Goal: Task Accomplishment & Management: Complete application form

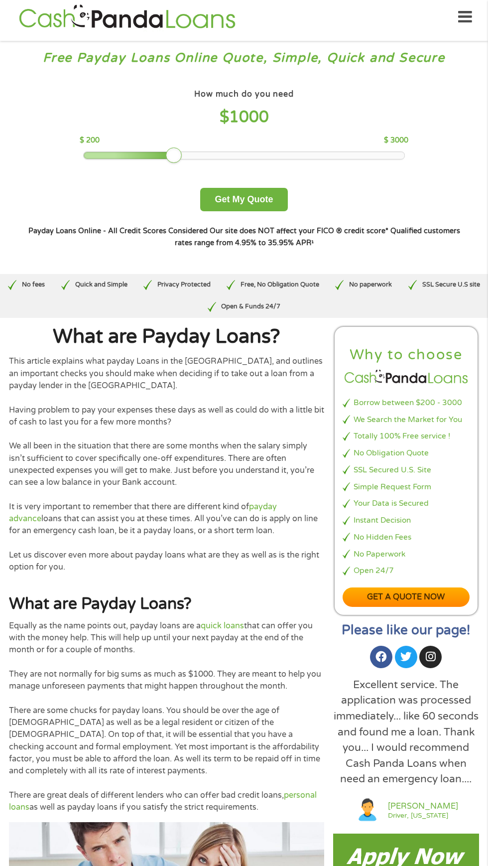
scroll to position [291, 0]
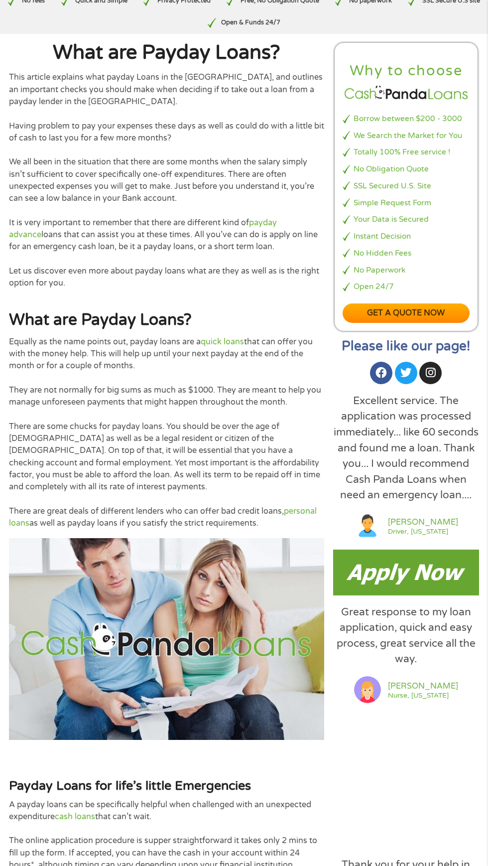
click at [413, 570] on img at bounding box center [406, 572] width 146 height 45
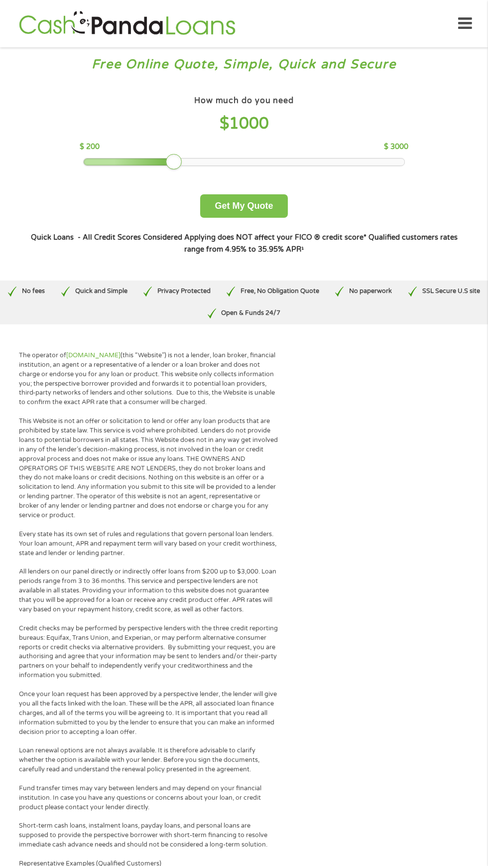
click at [235, 206] on button "Get My Quote" at bounding box center [243, 205] width 87 height 23
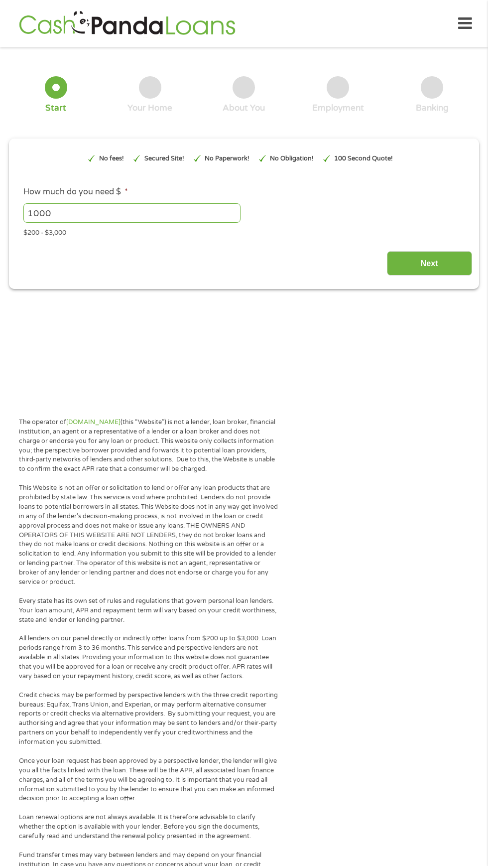
type input "EAIaIQobChMI7_LdrvWhkAMVsOjjBx0JYBTQEAAYAyAAEgKngfD_BwE"
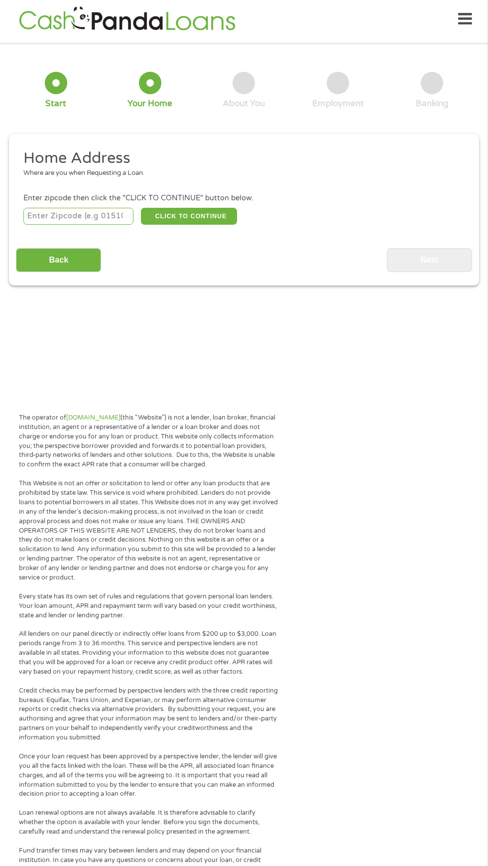
click at [90, 212] on input "number" at bounding box center [78, 216] width 111 height 17
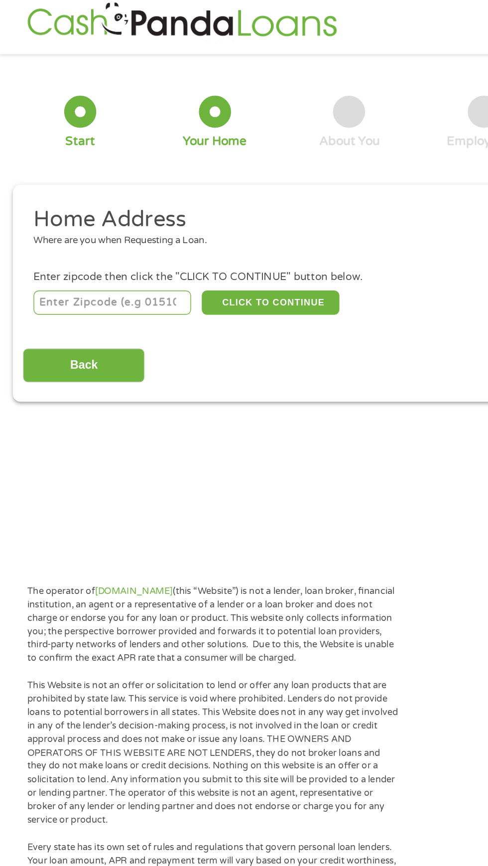
scroll to position [4, 0]
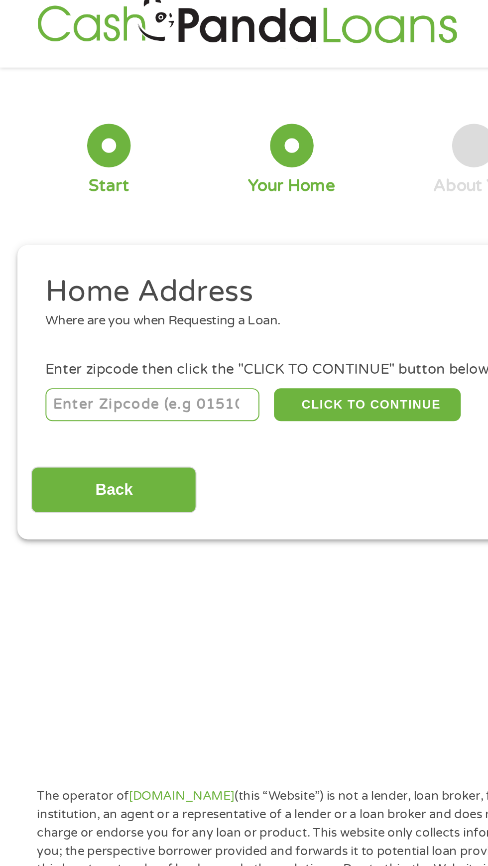
type input "74868"
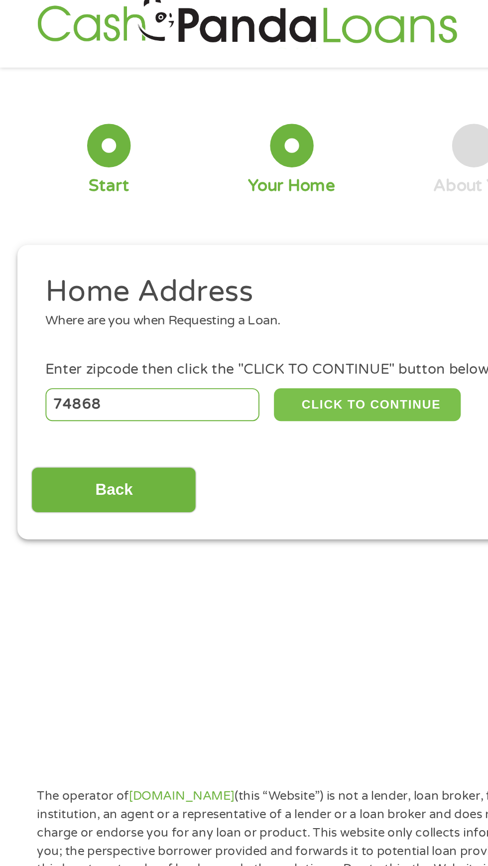
click at [171, 211] on button "CLICK TO CONTINUE" at bounding box center [189, 216] width 96 height 17
type input "74868"
type input "Seminole"
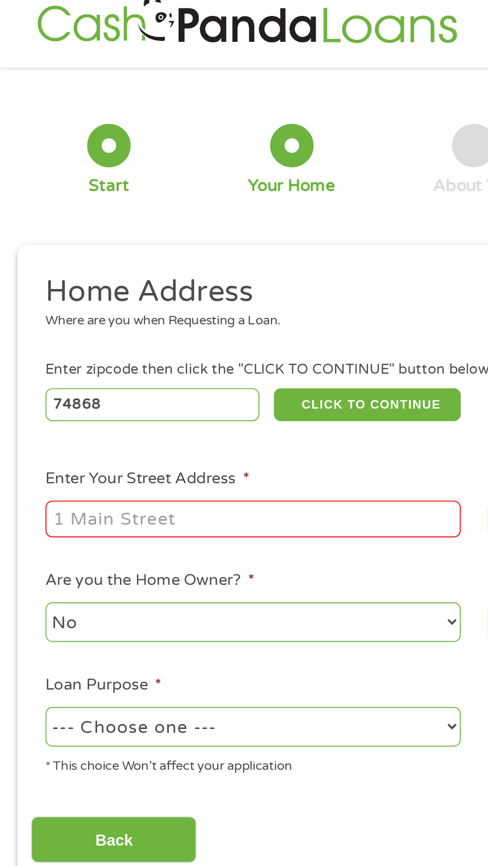
click at [76, 273] on input "Enter Your Street Address *" at bounding box center [130, 275] width 214 height 19
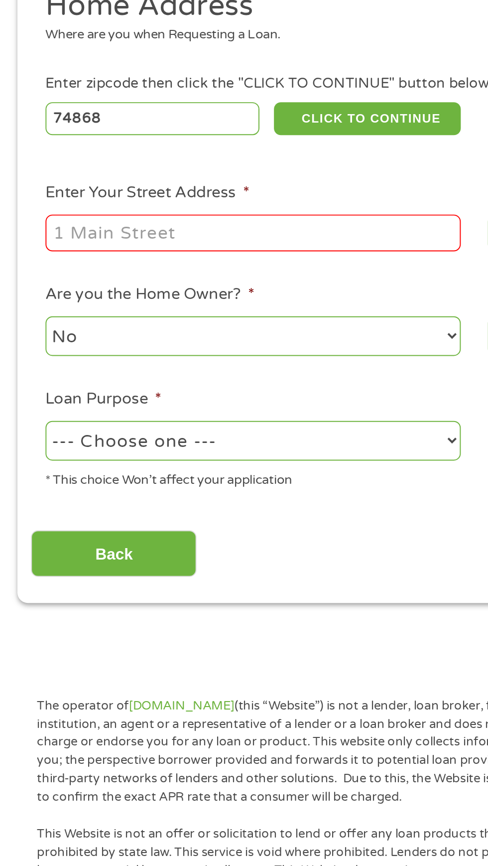
type input "2215 West Wrangler Boulevard #116"
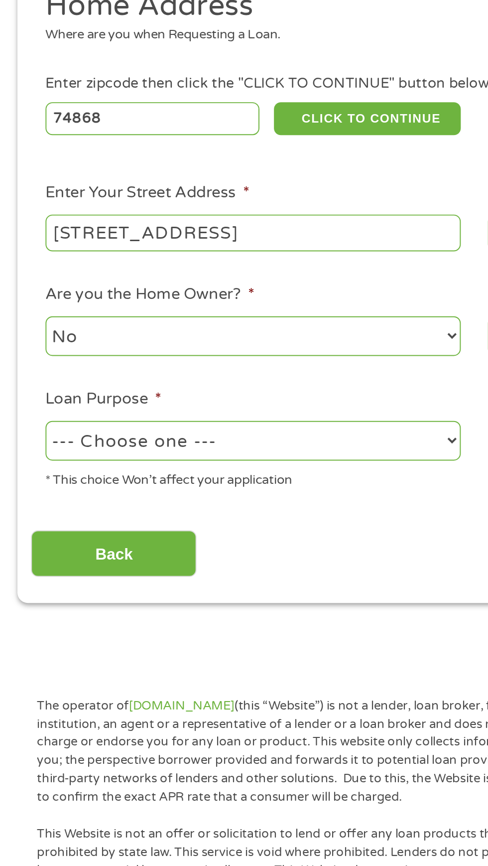
click at [104, 382] on select "--- Choose one --- Pay Bills Debt Consolidation Home Improvement Major Purchase…" at bounding box center [130, 382] width 214 height 20
select select "paybills"
click at [23, 373] on select "--- Choose one --- Pay Bills Debt Consolidation Home Improvement Major Purchase…" at bounding box center [130, 382] width 214 height 20
click at [51, 437] on input "Back" at bounding box center [58, 440] width 85 height 24
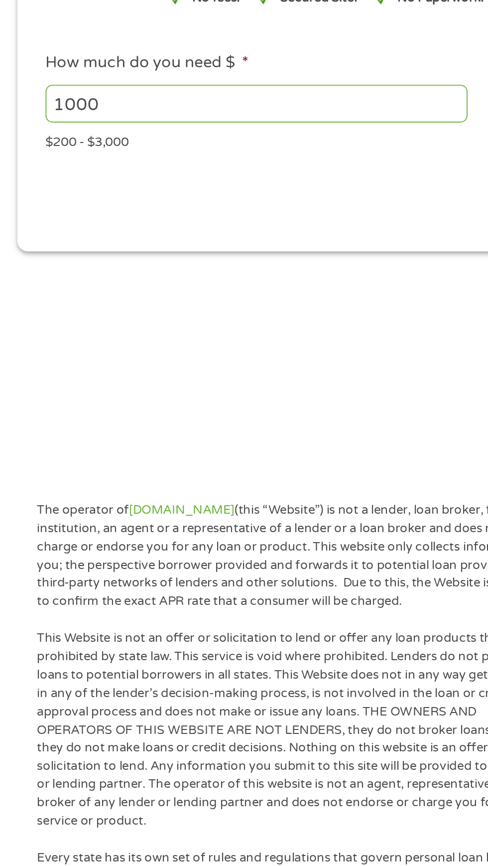
scroll to position [4, 4]
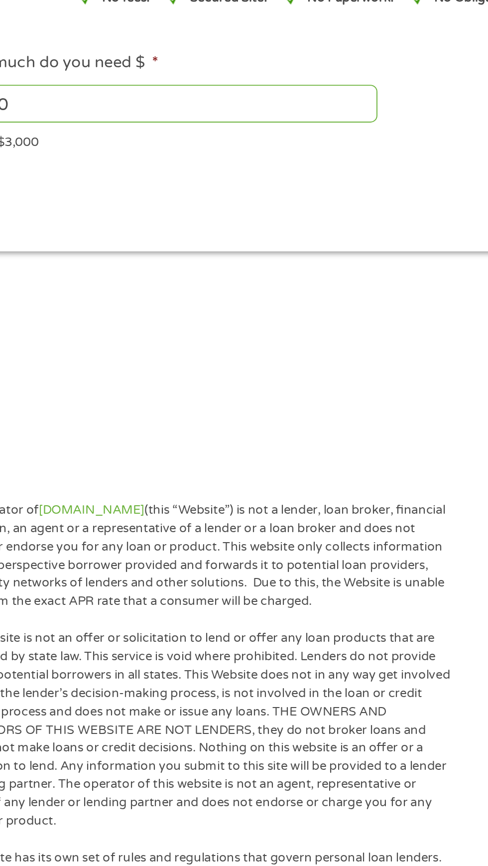
click at [290, 203] on div "1000 Please enter a number from 200 to 3000 ." at bounding box center [244, 208] width 442 height 23
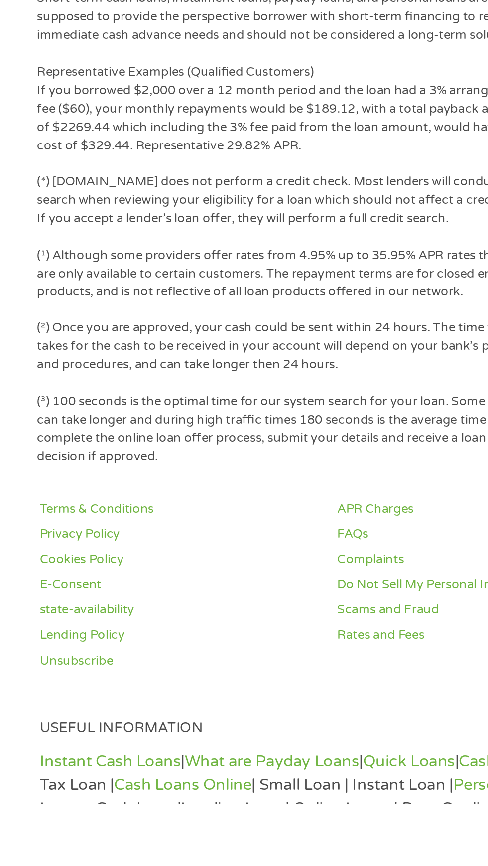
scroll to position [442, 0]
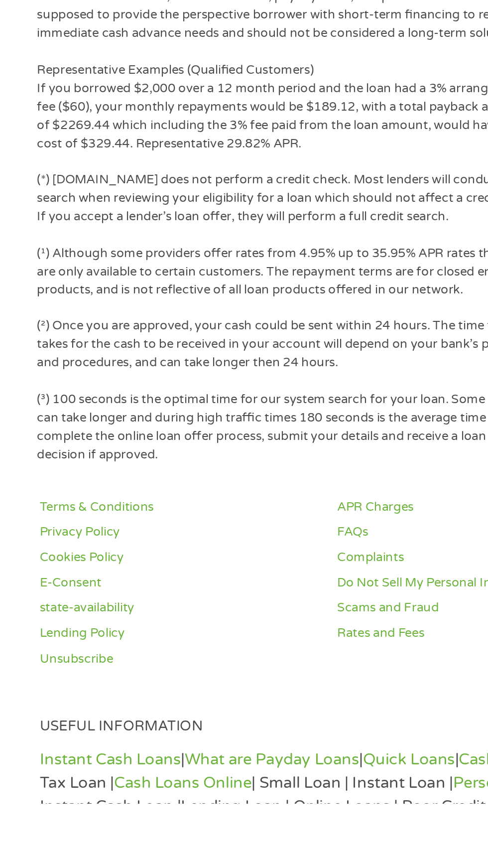
click at [242, 596] on p "(¹) Although some providers offer rates from 4.95% up to 35.95% APR rates that …" at bounding box center [149, 593] width 260 height 28
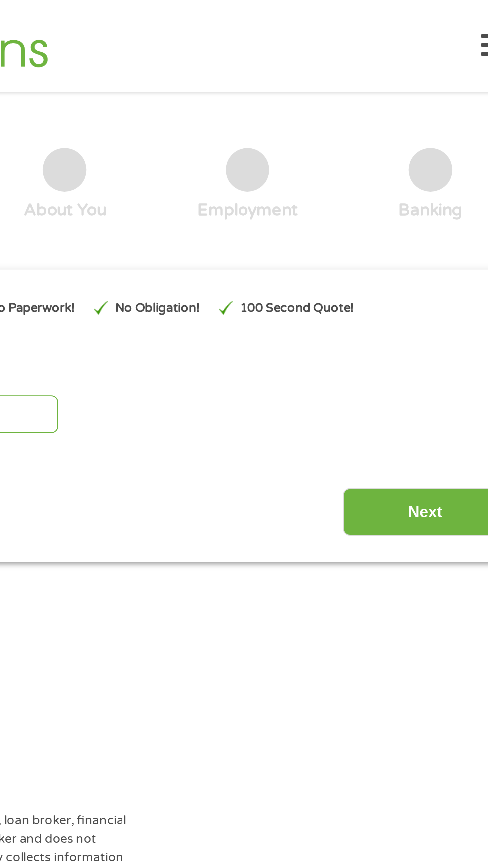
scroll to position [0, 0]
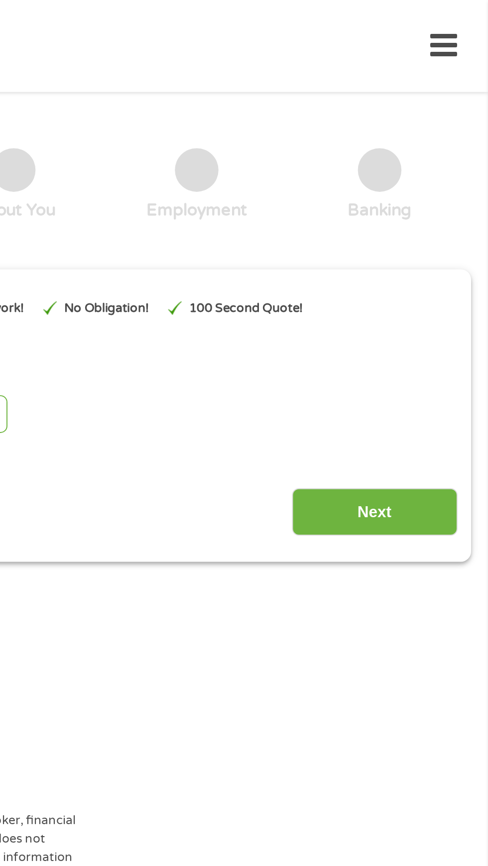
click at [423, 258] on input "Next" at bounding box center [429, 263] width 85 height 24
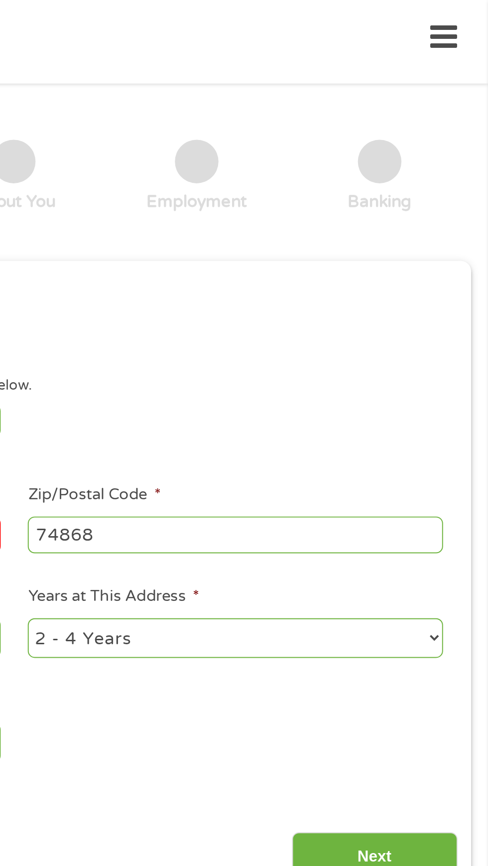
scroll to position [4, 0]
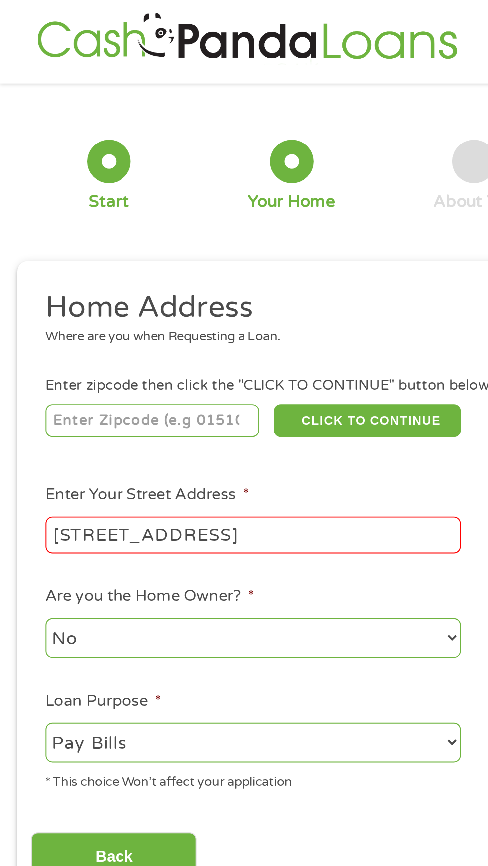
click at [111, 214] on input "number" at bounding box center [78, 216] width 111 height 17
type input "74868"
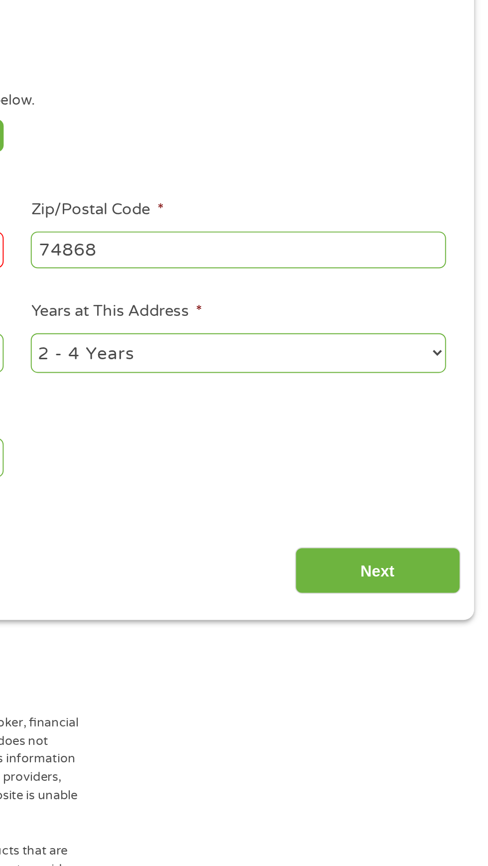
scroll to position [3, 0]
click at [330, 323] on select "1 Year or less 1 - 2 Years 2 - 4 Years Over 4 Years" at bounding box center [358, 329] width 214 height 20
click at [251, 320] on select "1 Year or less 1 - 2 Years 2 - 4 Years Over 4 Years" at bounding box center [358, 329] width 214 height 20
click at [412, 438] on input "Next" at bounding box center [429, 441] width 85 height 24
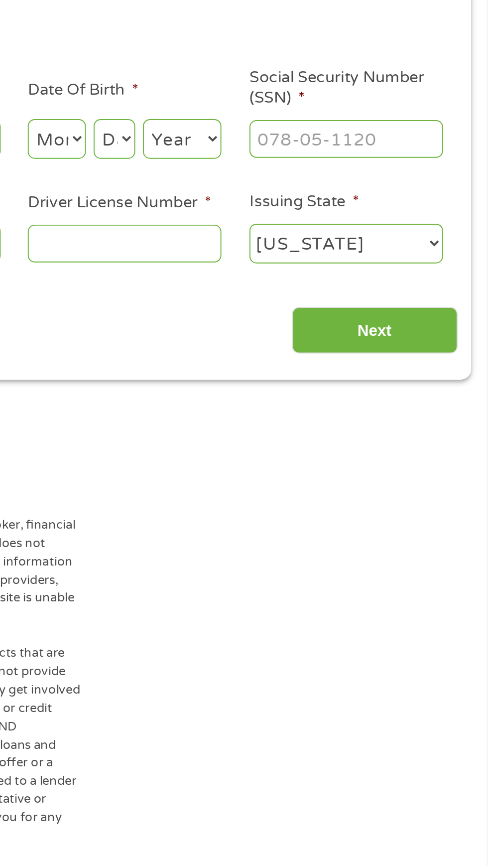
scroll to position [4, 4]
click at [251, 219] on select "Month 1 2 3 4 5 6 7 8 9 10 11 12" at bounding box center [266, 219] width 30 height 20
select select "12"
click at [251, 209] on select "Month 1 2 3 4 5 6 7 8 9 10 11 12" at bounding box center [266, 219] width 30 height 20
click at [297, 224] on select "Day 1 2 3 4 5 6 7 8 9 10 11 12 13 14 15 16 17 18 19 20 21 22 23 24 25 26 27 28 …" at bounding box center [295, 219] width 21 height 20
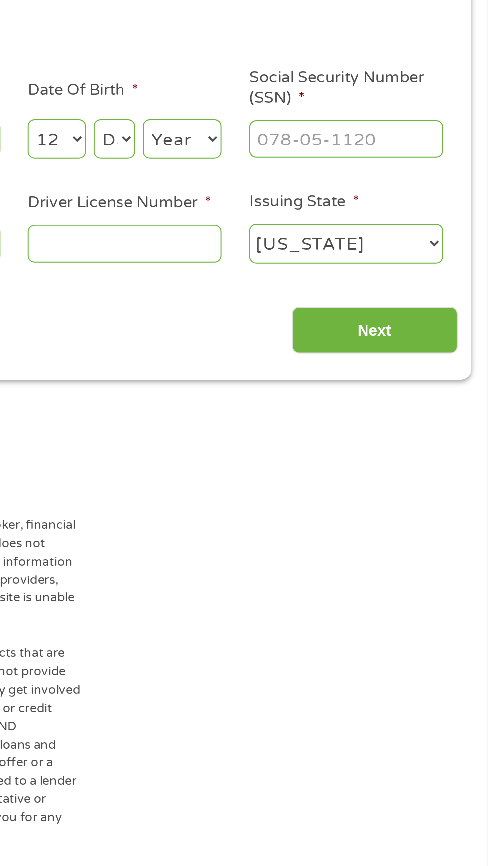
select select "11"
click at [285, 209] on select "Day 1 2 3 4 5 6 7 8 9 10 11 12 13 14 15 16 17 18 19 20 21 22 23 24 25 26 27 28 …" at bounding box center [295, 219] width 21 height 20
click at [317, 217] on select "Year 2007 2006 2005 2004 2003 2002 2001 2000 1999 1998 1997 1996 1995 1994 1993…" at bounding box center [330, 219] width 40 height 20
select select "1978"
click at [310, 209] on select "Year 2007 2006 2005 2004 2003 2002 2001 2000 1999 1998 1997 1996 1995 1994 1993…" at bounding box center [330, 219] width 40 height 20
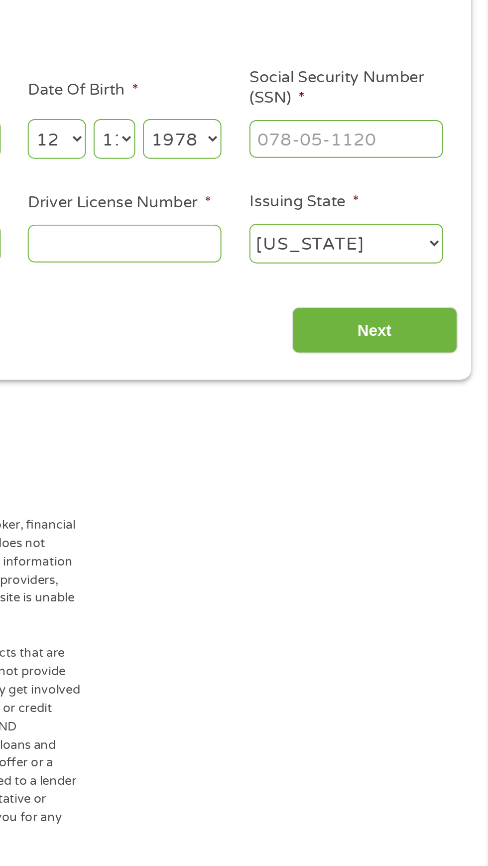
click at [385, 220] on input "Social Security Number (SSN) *" at bounding box center [415, 218] width 100 height 19
type input "585-69-3972"
click at [319, 268] on input "Driver License Number *" at bounding box center [301, 272] width 100 height 19
click at [276, 269] on input "Driver License Number *" at bounding box center [301, 272] width 100 height 19
type input "N084288463"
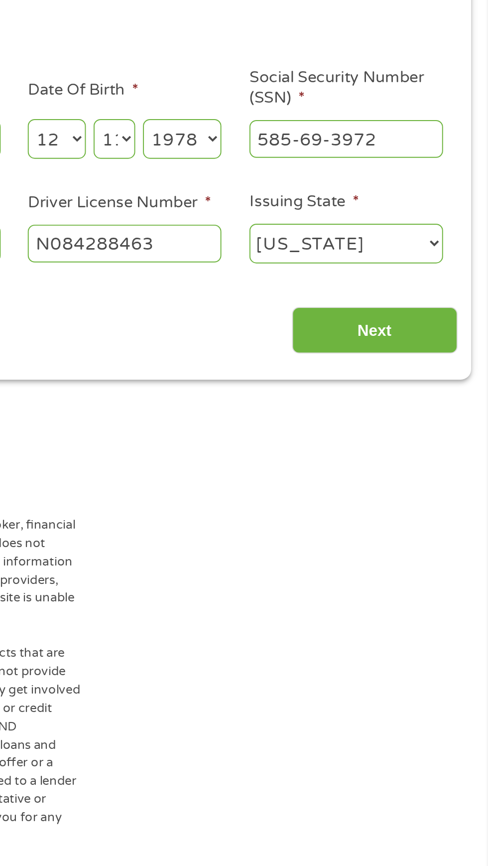
click at [433, 321] on input "Next" at bounding box center [429, 318] width 85 height 24
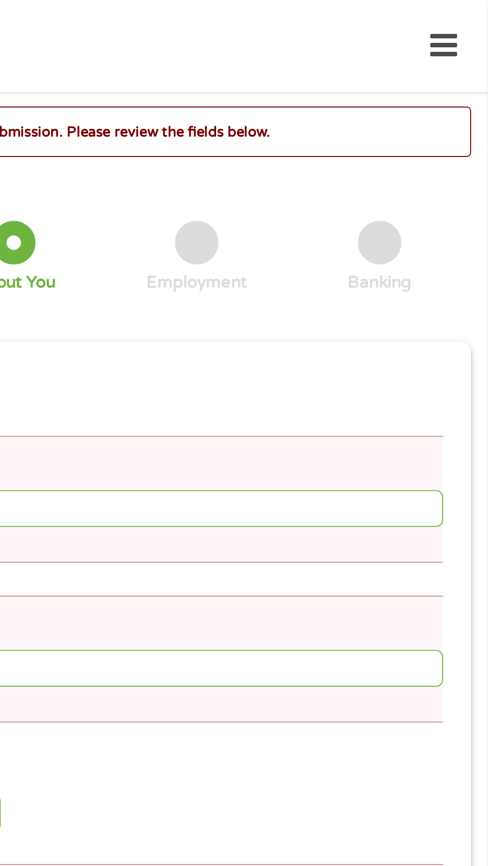
scroll to position [0, 0]
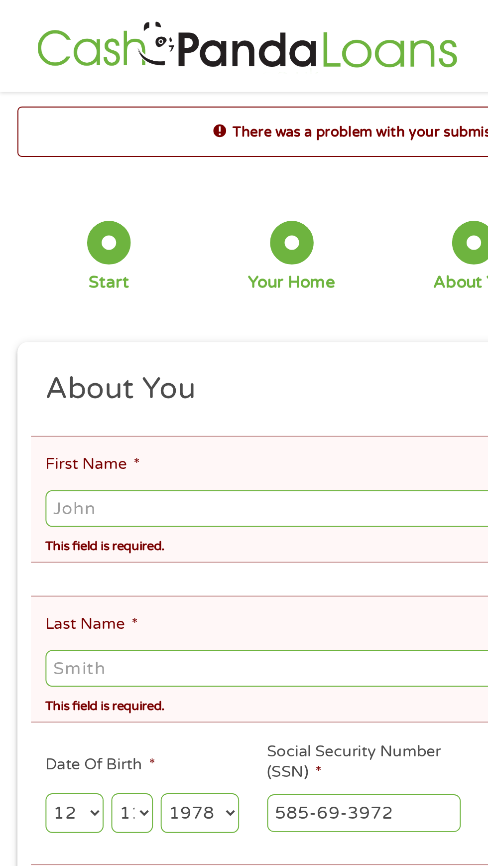
click at [77, 259] on input "First Name *" at bounding box center [244, 261] width 442 height 19
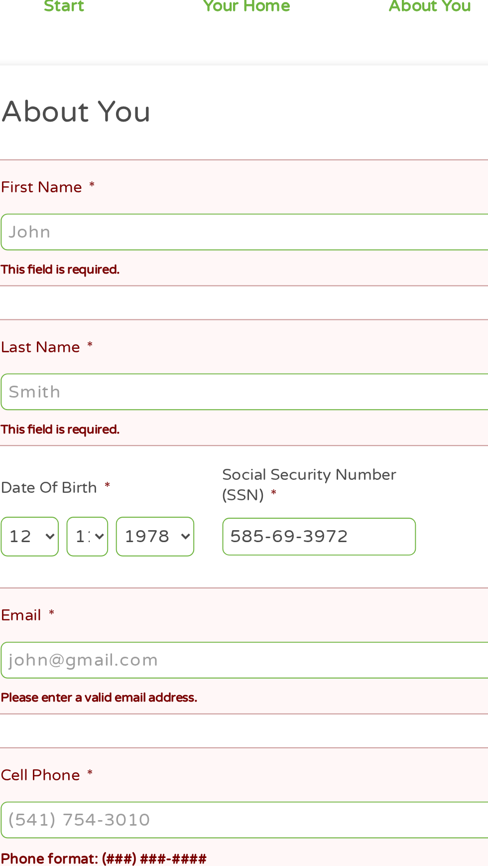
type input "Amanda"
type input "McLeister"
type input "666stonedhorses@gmail.com"
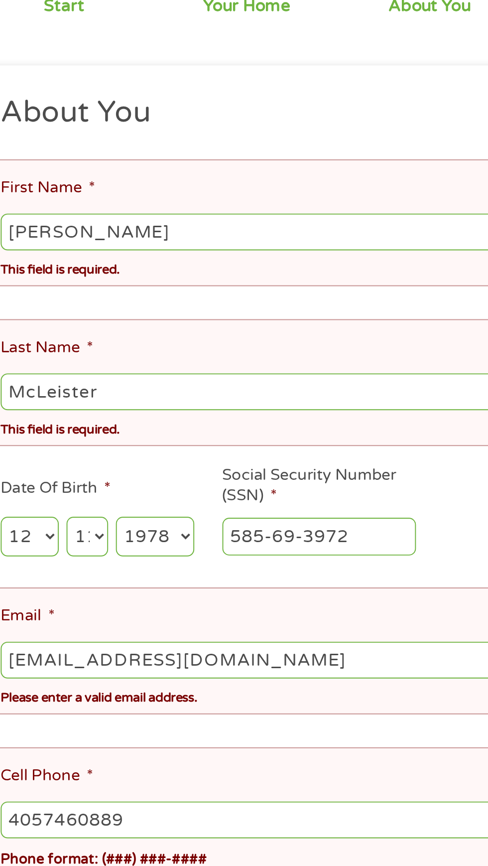
type input "(405) 746-0889"
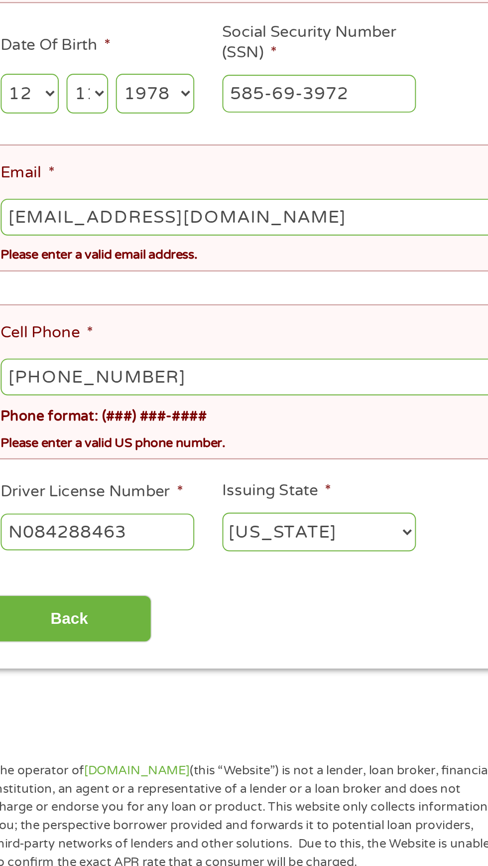
click at [87, 676] on input "Back" at bounding box center [58, 688] width 85 height 24
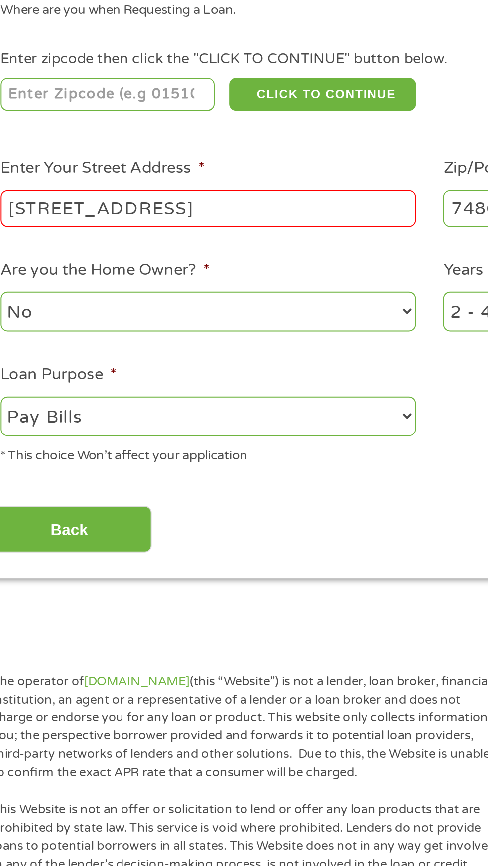
scroll to position [4, 0]
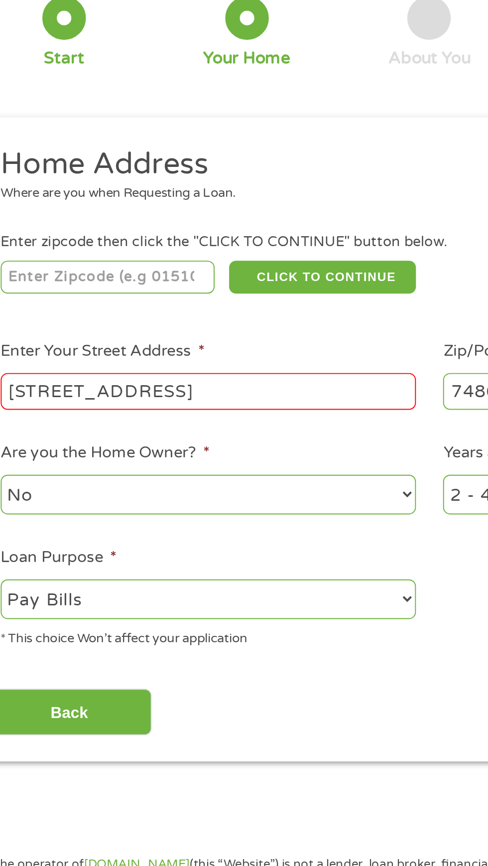
click at [118, 218] on input "number" at bounding box center [78, 216] width 111 height 17
type input "74868"
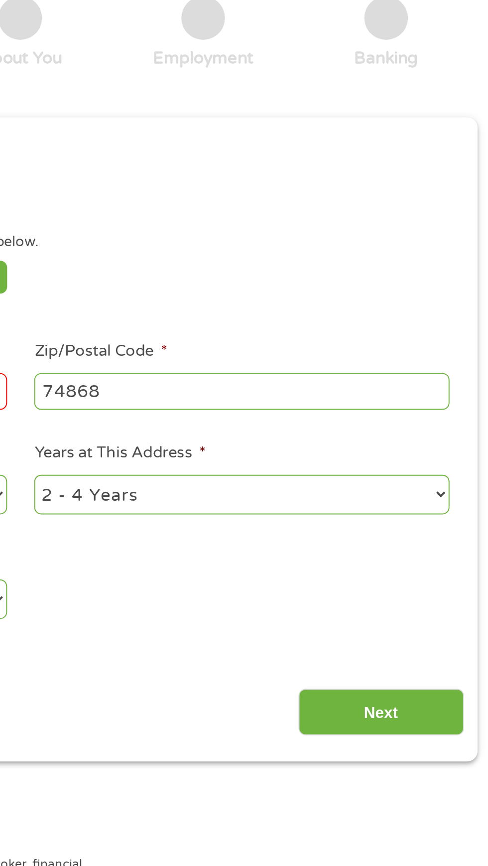
click at [428, 445] on input "Next" at bounding box center [429, 440] width 85 height 24
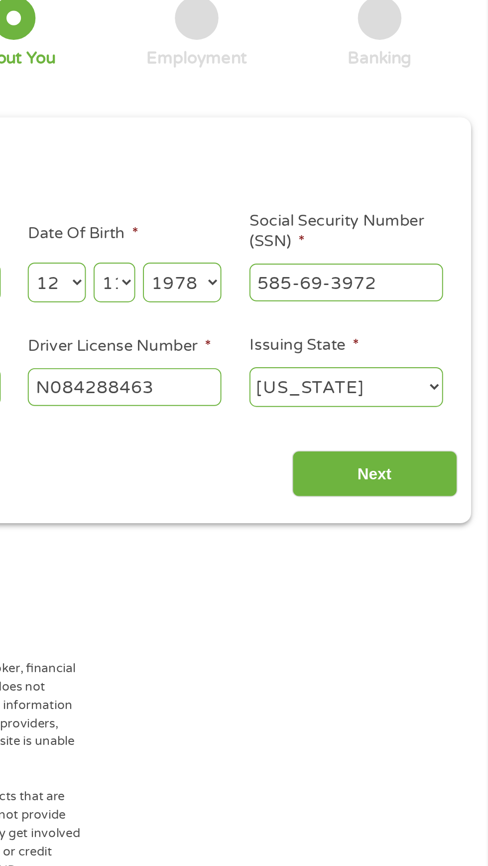
click at [435, 315] on input "Next" at bounding box center [429, 318] width 85 height 24
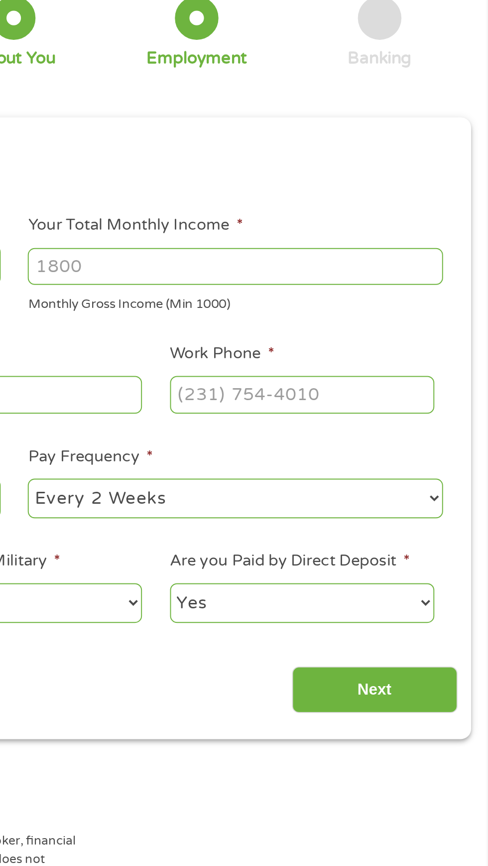
scroll to position [4, 4]
click at [291, 207] on input "Your Total Monthly Income *" at bounding box center [358, 210] width 214 height 19
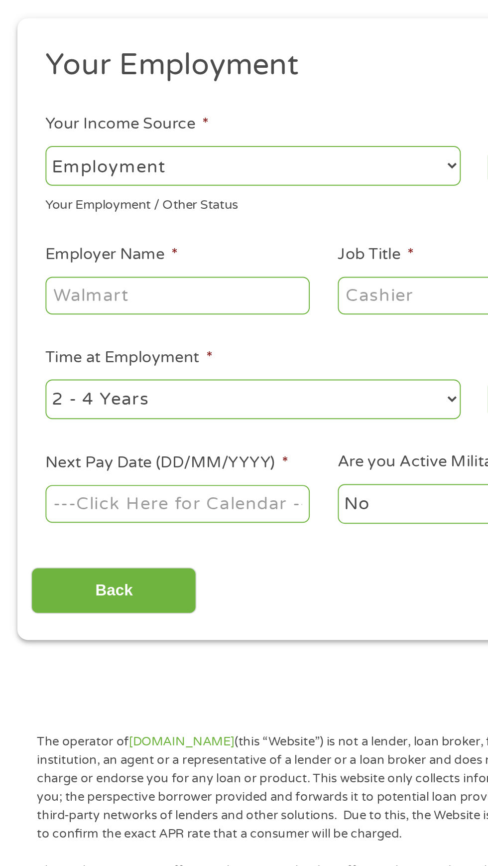
scroll to position [4, 0]
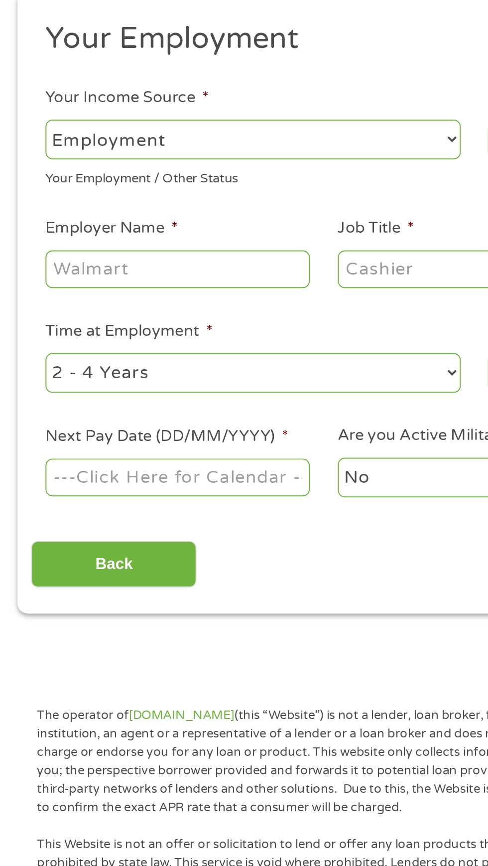
type input "1200"
click at [65, 279] on input "Employer Name *" at bounding box center [91, 276] width 136 height 19
type input "Carl's Jr"
click at [200, 282] on input "Job Title *" at bounding box center [242, 276] width 136 height 19
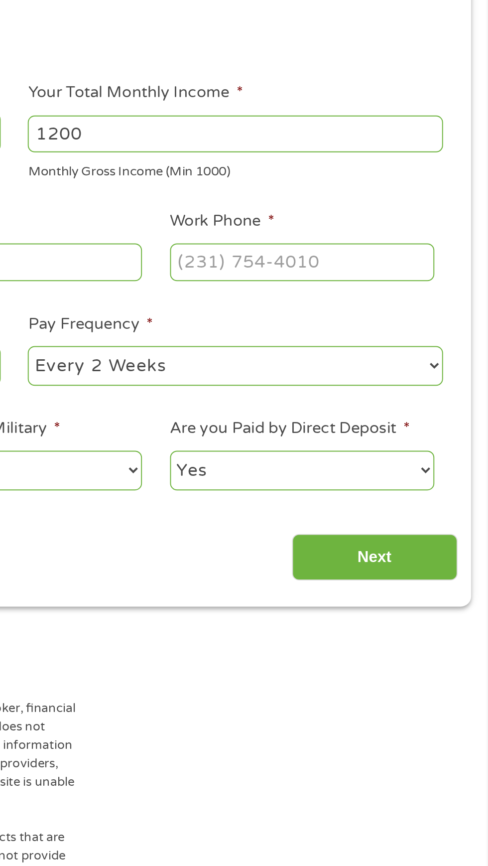
type input "Crew"
click at [361, 259] on label "Work Phone *" at bounding box center [351, 256] width 54 height 10
click at [361, 267] on input "Work Phone *" at bounding box center [392, 276] width 136 height 19
type input "(405) 382-3166"
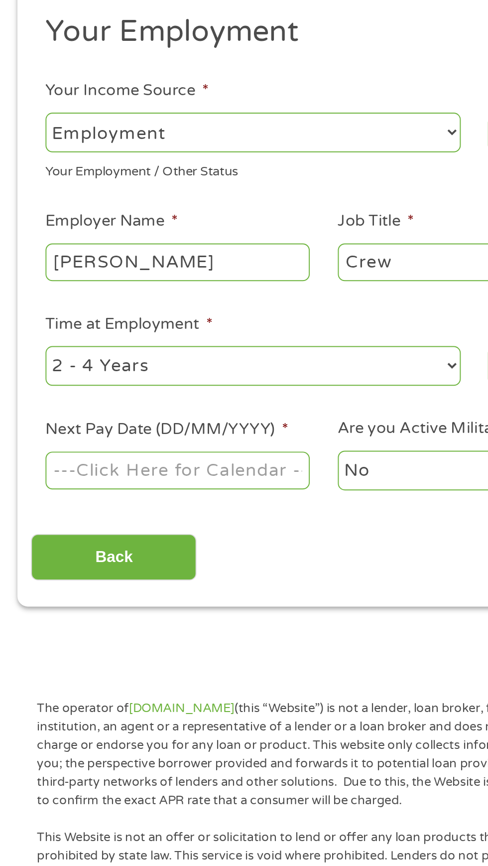
click at [179, 322] on select "--- Choose one --- 1 Year or less 1 - 2 Years 2 - 4 Years Over 4 Years" at bounding box center [130, 330] width 214 height 20
select select "12months"
click at [23, 320] on select "--- Choose one --- 1 Year or less 1 - 2 Years 2 - 4 Years Over 4 Years" at bounding box center [130, 330] width 214 height 20
click at [129, 382] on body "Home Get Loan Offer How it works FAQs Blog Cash Loans Quick Loans Online Loans …" at bounding box center [244, 756] width 488 height 1521
click at [122, 387] on input "Next Pay Date (DD/MM/YYYY) *" at bounding box center [91, 383] width 136 height 19
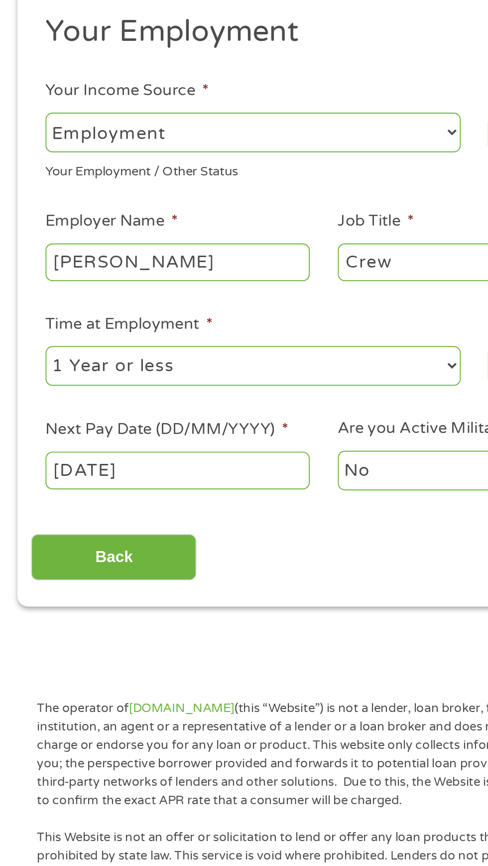
click at [82, 382] on body "Home Get Loan Offer How it works FAQs Blog Cash Loans Quick Loans Online Loans …" at bounding box center [244, 756] width 488 height 1521
click at [81, 379] on input "29/10/2025" at bounding box center [91, 383] width 136 height 19
click at [81, 382] on body "Home Get Loan Offer How it works FAQs Blog Cash Loans Quick Loans Online Loans …" at bounding box center [244, 756] width 488 height 1521
click at [87, 378] on input "29/10/2025" at bounding box center [91, 383] width 136 height 19
click at [84, 381] on body "Home Get Loan Offer How it works FAQs Blog Cash Loans Quick Loans Online Loans …" at bounding box center [244, 756] width 488 height 1521
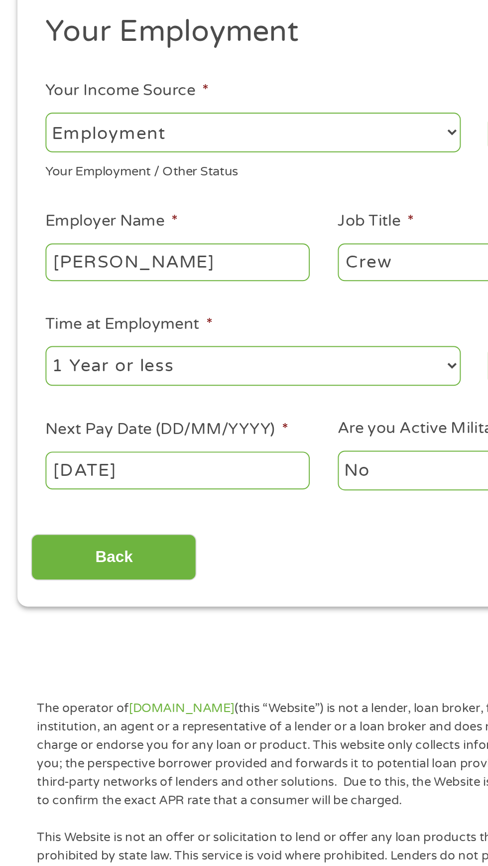
click at [103, 377] on input "29/10/2025" at bounding box center [91, 383] width 136 height 19
click at [89, 384] on body "Home Get Loan Offer How it works FAQs Blog Cash Loans Quick Loans Online Loans …" at bounding box center [244, 756] width 488 height 1521
click at [46, 382] on input "21/10/2025" at bounding box center [91, 383] width 136 height 19
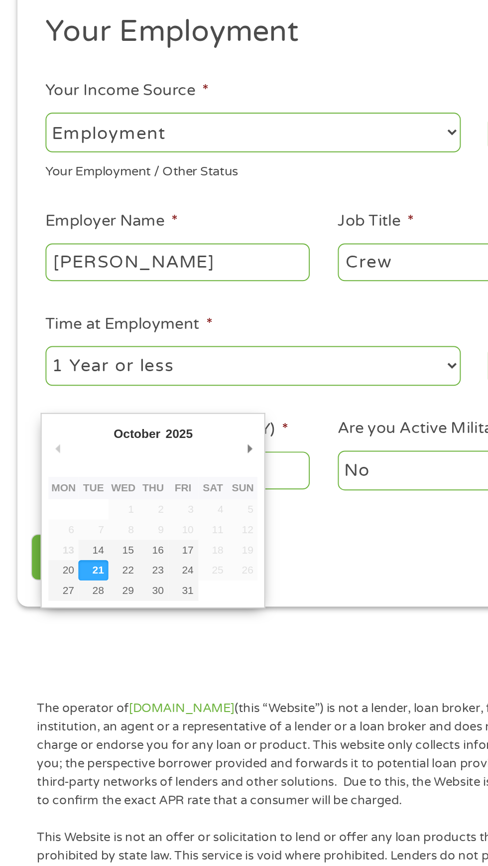
type input "28/10/2025"
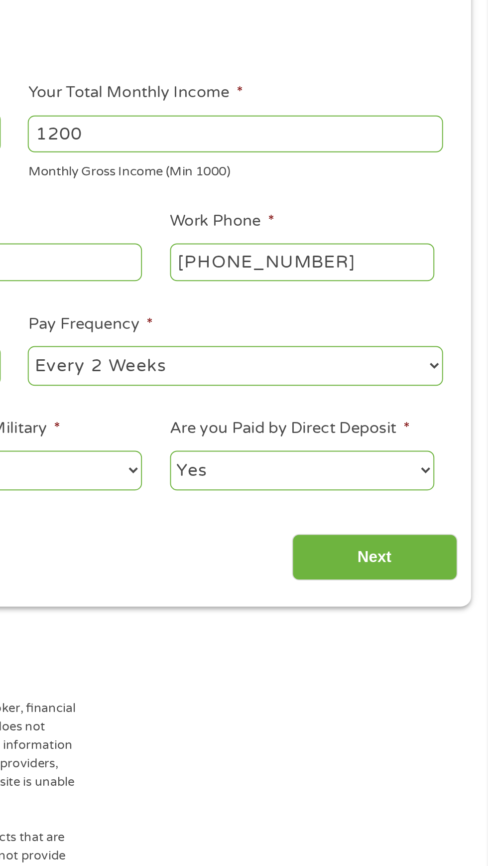
click at [436, 420] on input "Next" at bounding box center [429, 429] width 85 height 24
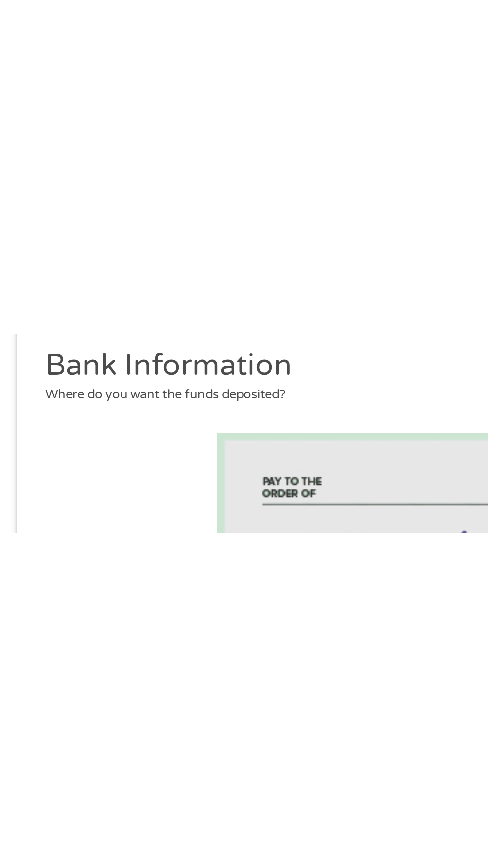
scroll to position [4, 0]
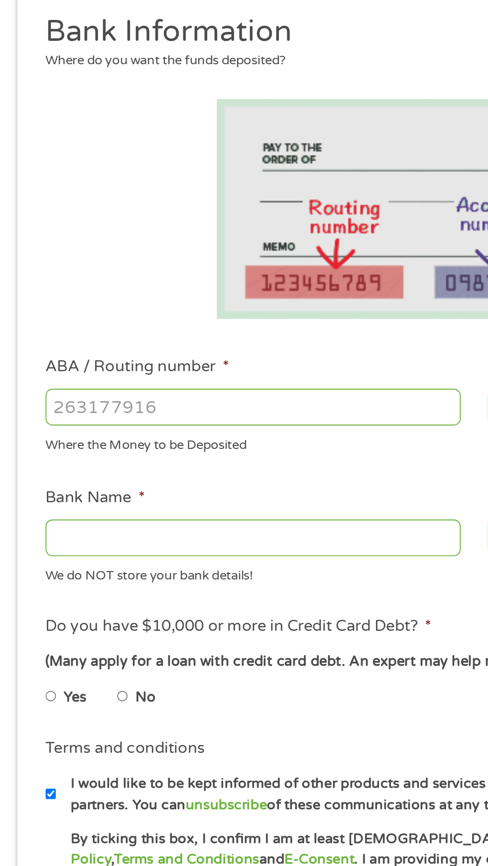
click at [144, 347] on input "ABA / Routing number *" at bounding box center [130, 351] width 214 height 19
type input "031101279"
type input "THE BANCORP BANK"
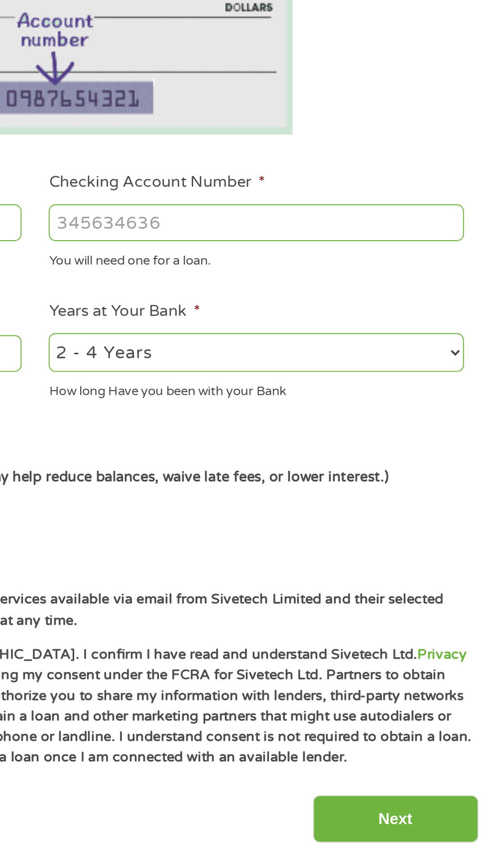
type input "031101279"
click at [373, 350] on input "Checking Account Number *" at bounding box center [358, 351] width 214 height 19
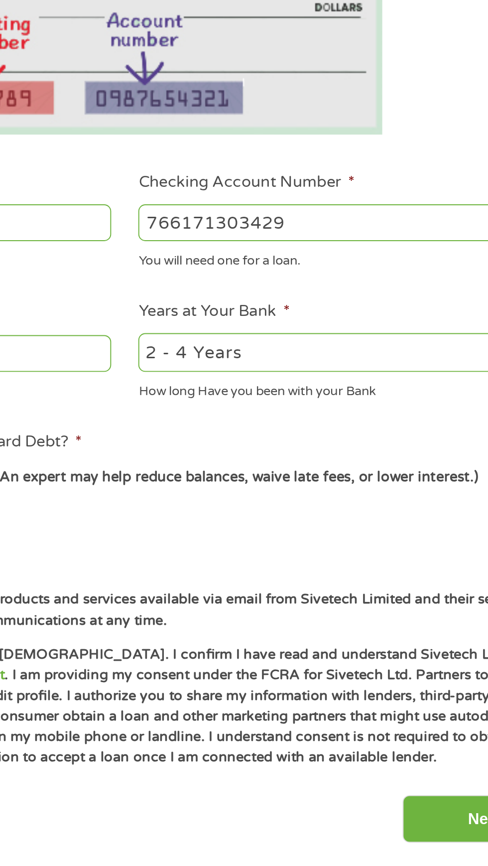
type input "766171303429"
click at [361, 414] on select "2 - 4 Years 6 - 12 Months 1 - 2 Years Over 4 Years" at bounding box center [358, 419] width 214 height 20
select select "24months"
click at [251, 409] on select "2 - 4 Years 6 - 12 Months 1 - 2 Years Over 4 Years" at bounding box center [358, 419] width 214 height 20
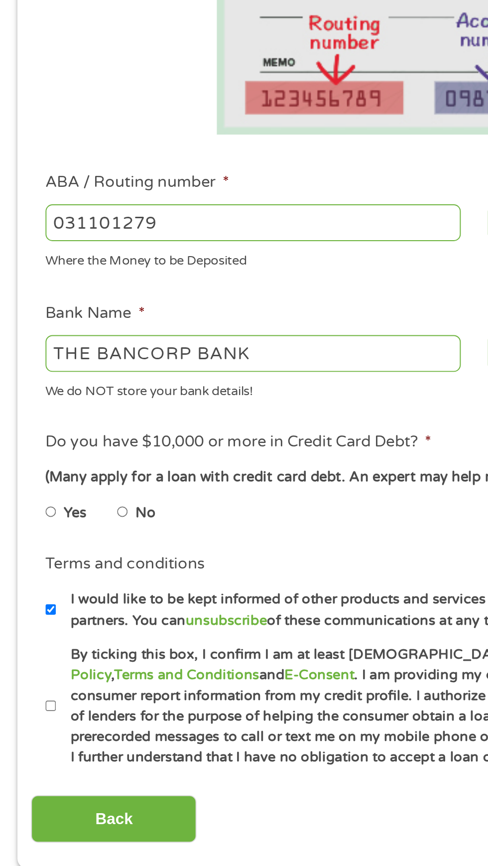
click at [66, 499] on input "No" at bounding box center [63, 501] width 6 height 16
radio input "true"
click at [38, 600] on label "By ticking this box, I confirm I am at least 18 years old. I confirm I have rea…" at bounding box center [249, 601] width 440 height 64
click at [29, 600] on input "By ticking this box, I confirm I am at least 18 years old. I confirm I have rea…" at bounding box center [26, 601] width 6 height 16
checkbox input "true"
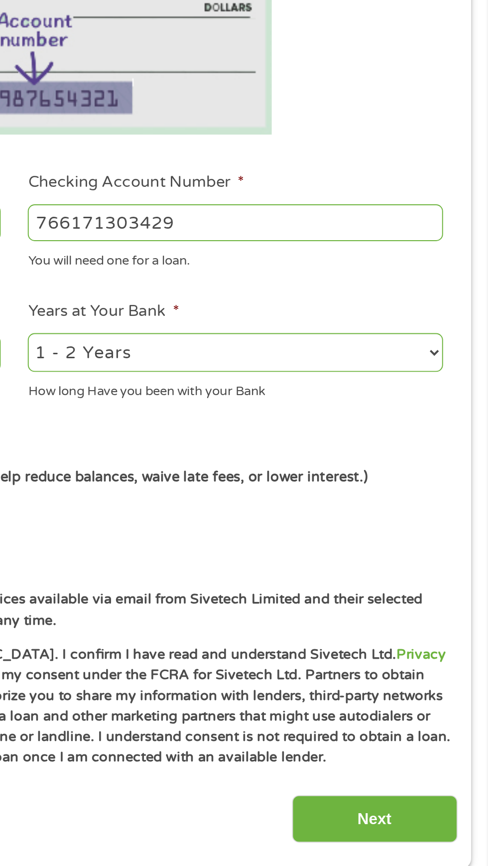
click at [431, 654] on input "Next" at bounding box center [429, 658] width 85 height 24
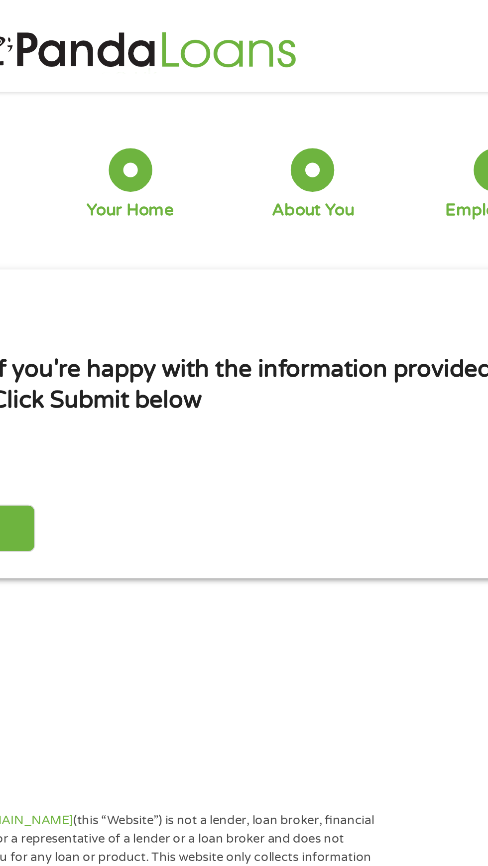
scroll to position [0, 0]
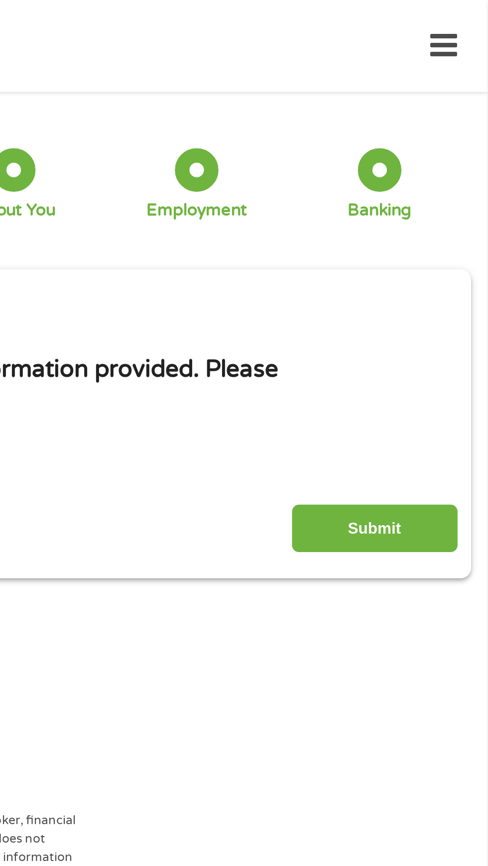
click at [429, 278] on input "Submit" at bounding box center [429, 272] width 85 height 24
